Goal: Communication & Community: Ask a question

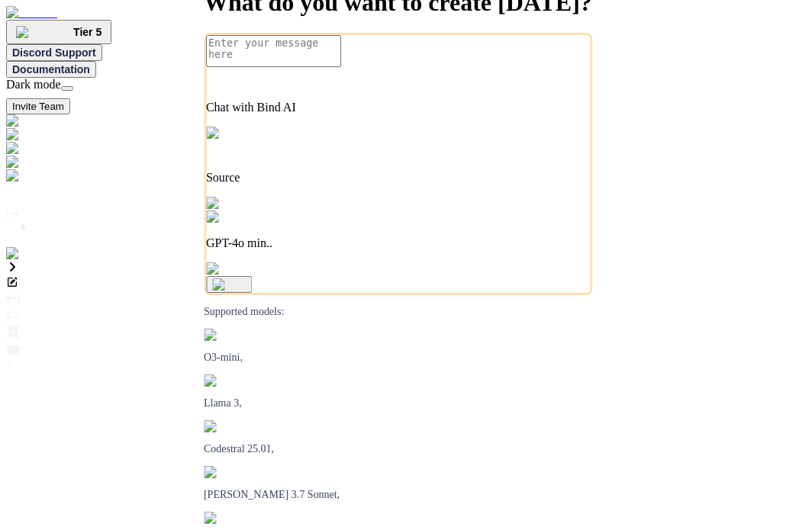
type textarea "x"
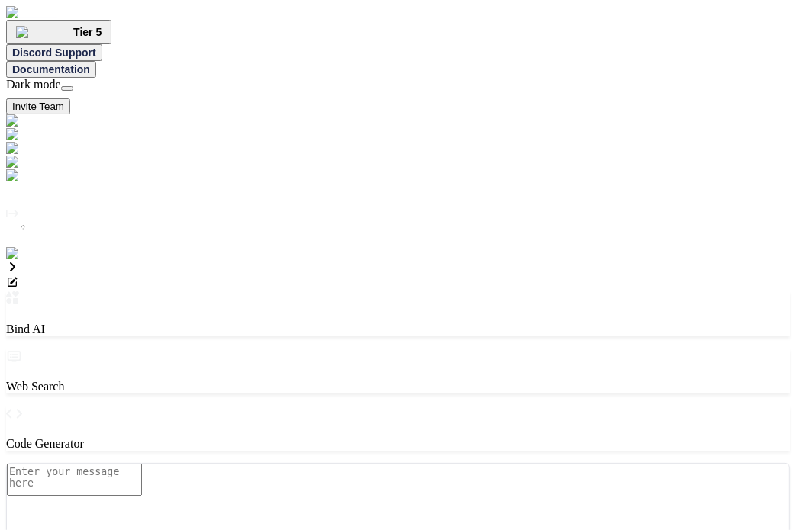
type textarea "x"
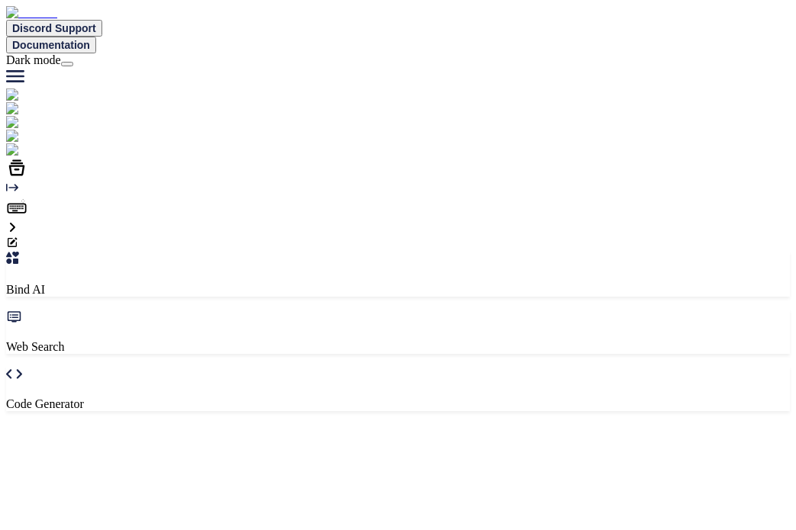
type textarea "x"
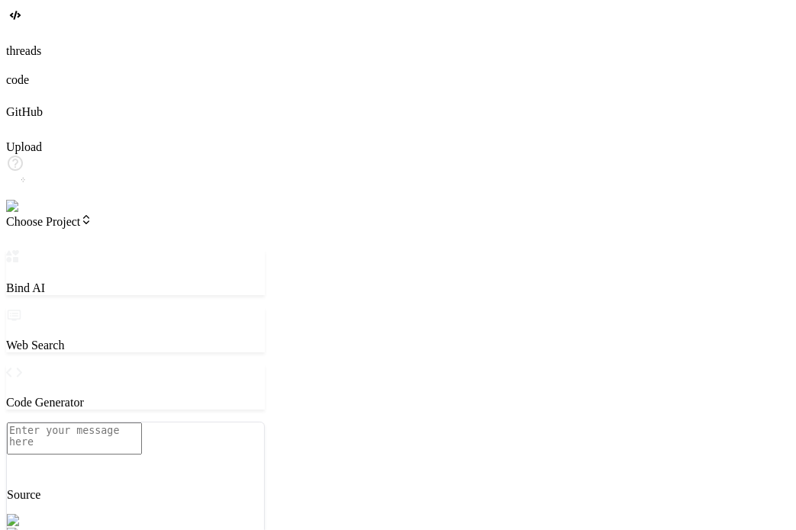
click at [100, 528] on img at bounding box center [53, 535] width 93 height 14
type textarea "x"
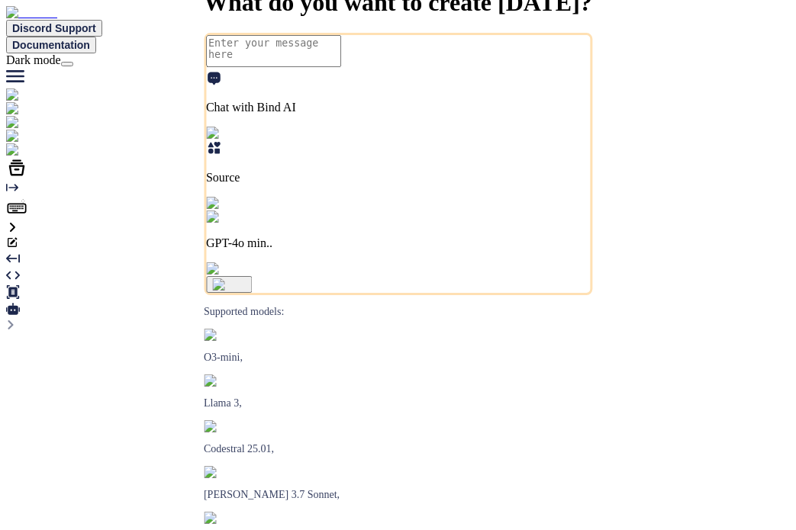
type textarea "x"
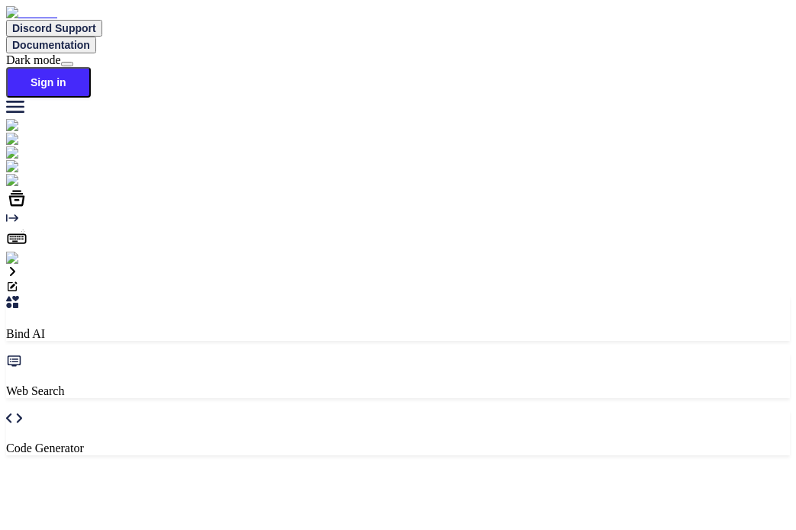
type textarea "x"
click at [27, 266] on img at bounding box center [27, 259] width 42 height 14
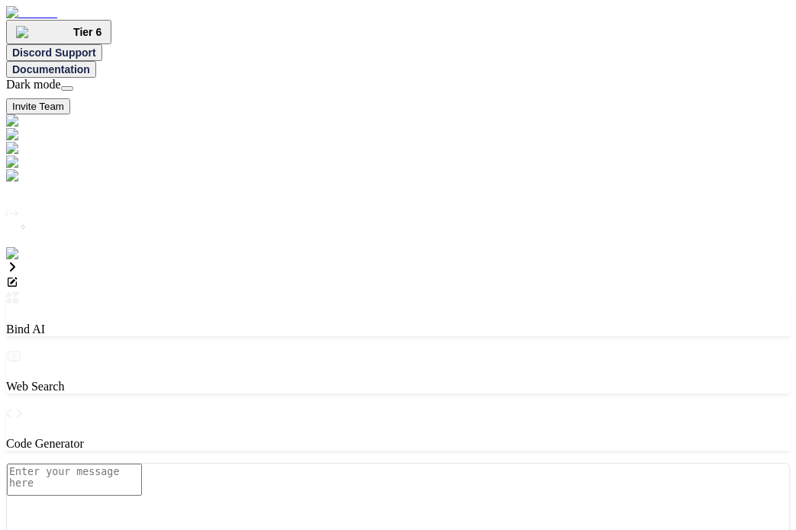
click at [142, 464] on textarea at bounding box center [74, 480] width 135 height 32
type textarea "hi"
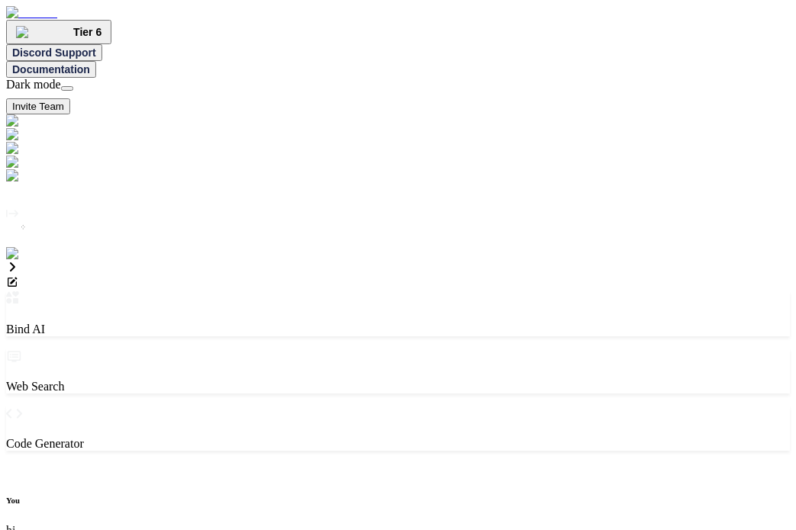
scroll to position [6, 0]
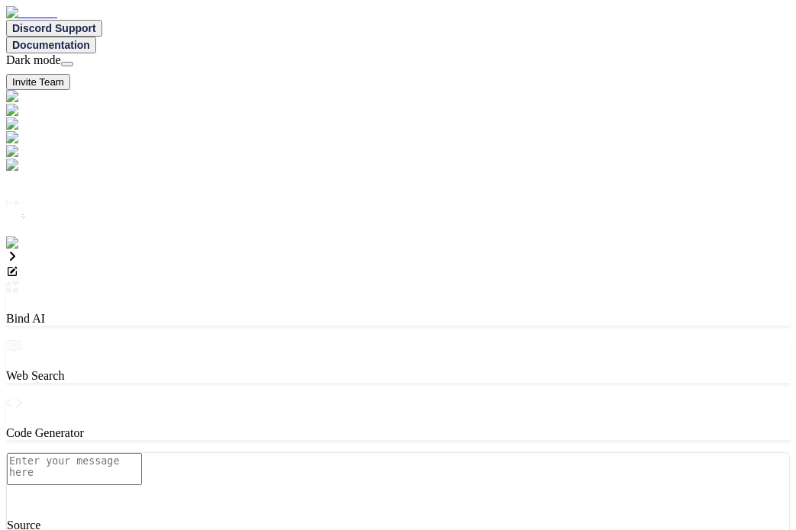
type textarea "x"
type textarea "hi"
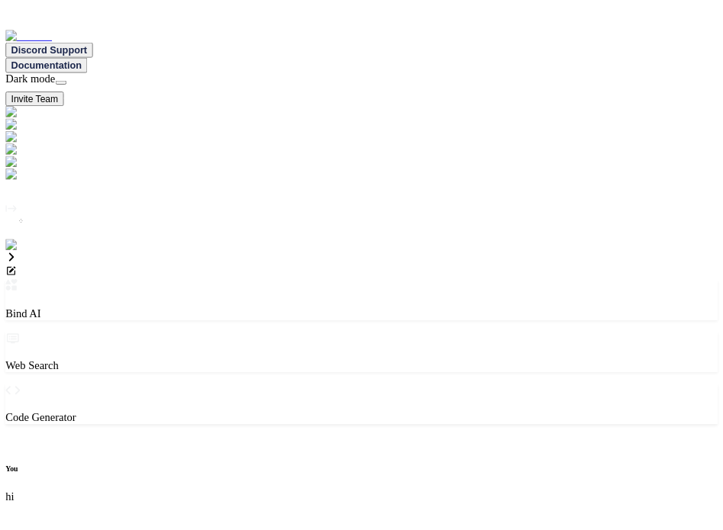
scroll to position [6, 0]
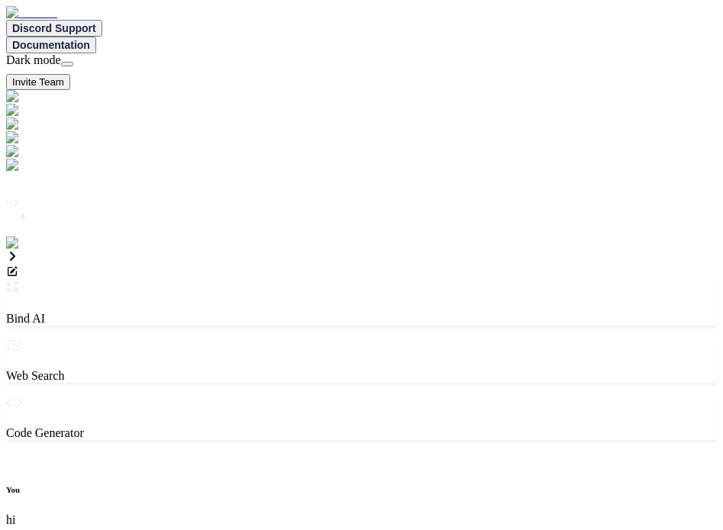
click at [18, 250] on img at bounding box center [31, 244] width 50 height 14
click at [27, 250] on img at bounding box center [31, 244] width 50 height 14
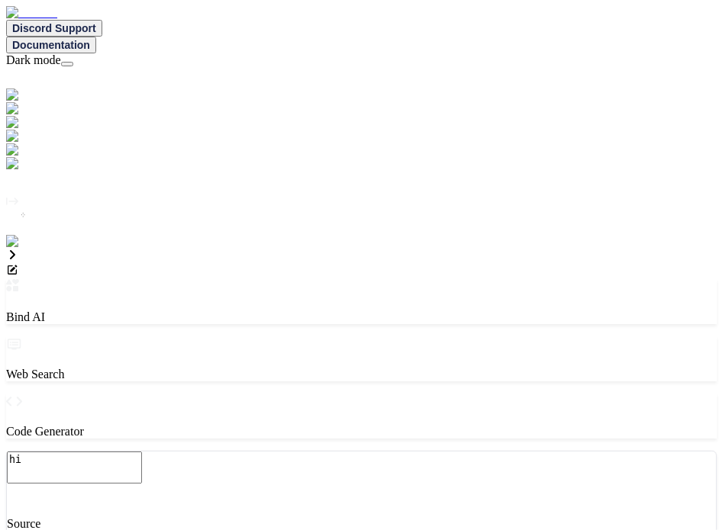
type textarea "x"
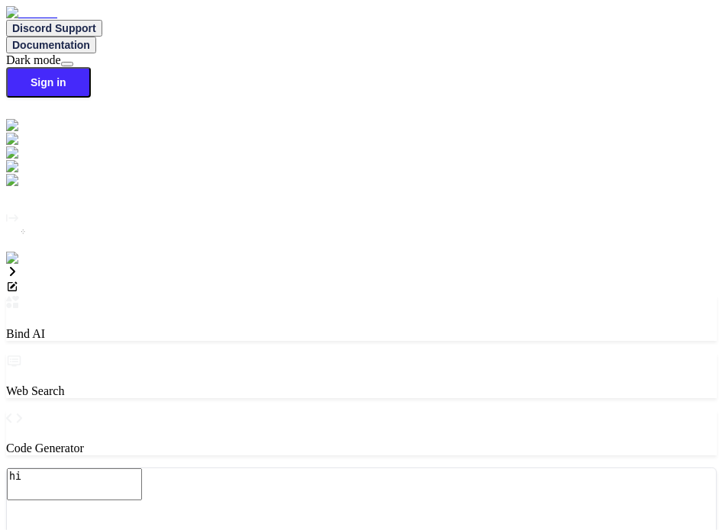
click at [34, 266] on img at bounding box center [27, 259] width 42 height 14
type input "[EMAIL_ADDRESS][DOMAIN_NAME]"
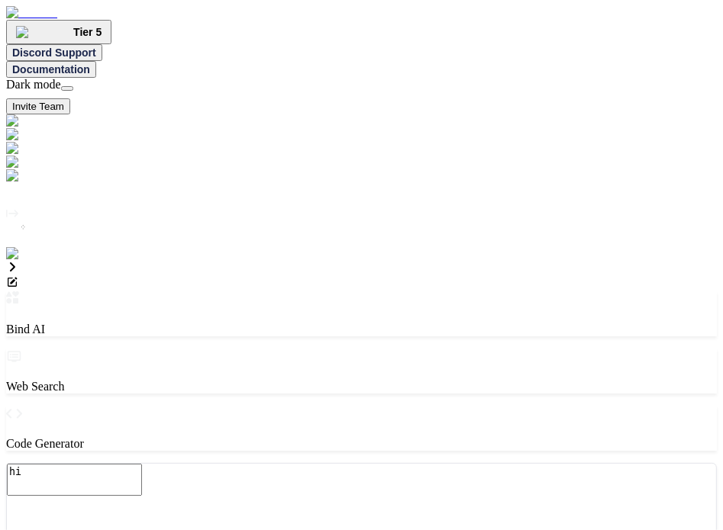
click at [385, 463] on div at bounding box center [361, 463] width 710 height 0
